Goal: Task Accomplishment & Management: Manage account settings

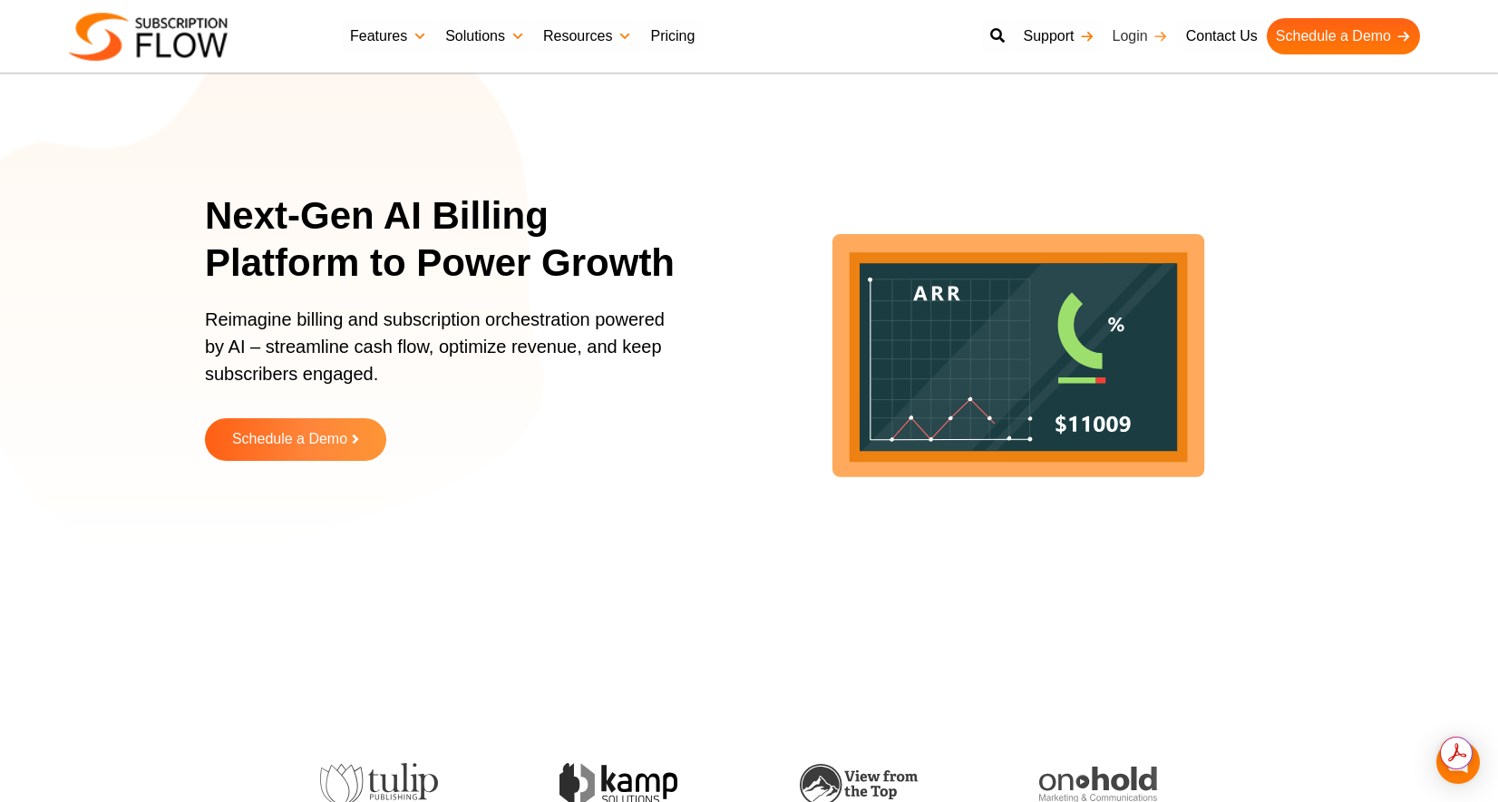
click at [1142, 35] on link "Login" at bounding box center [1140, 36] width 73 height 36
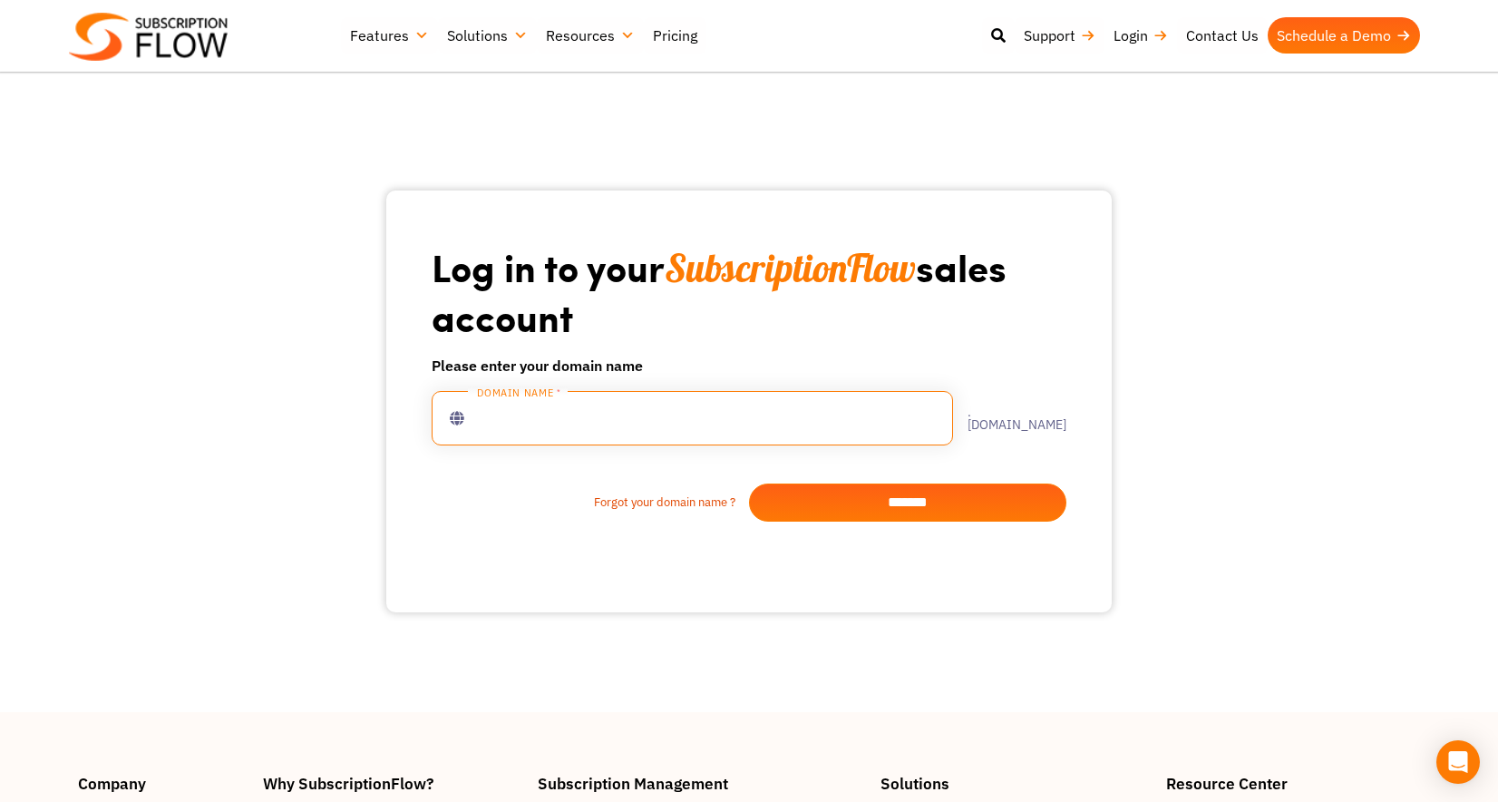
click at [653, 411] on input "text" at bounding box center [693, 418] width 522 height 54
type input "**********"
click at [956, 508] on input "*******" at bounding box center [907, 502] width 317 height 38
